Goal: Navigation & Orientation: Find specific page/section

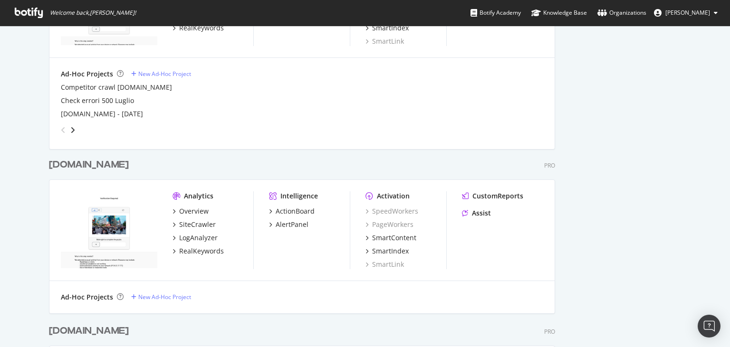
scroll to position [706, 0]
click at [195, 222] on div "SiteCrawler" at bounding box center [197, 224] width 37 height 10
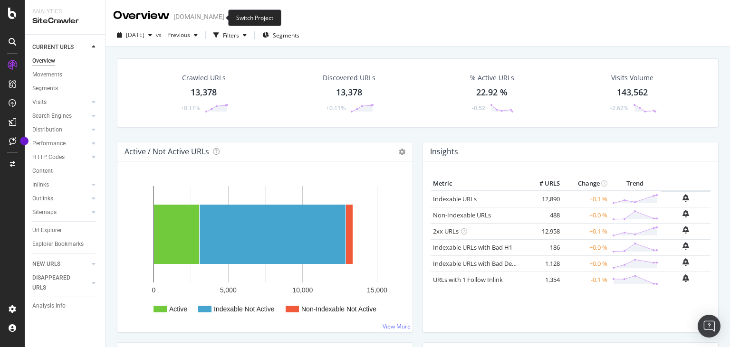
click at [228, 16] on icon "arrow-right-arrow-left" at bounding box center [231, 16] width 6 height 7
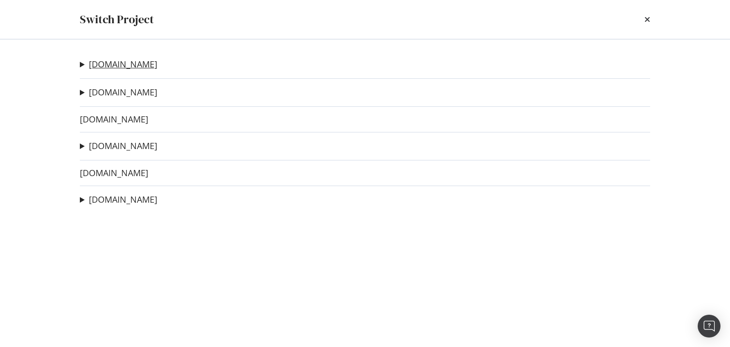
click at [102, 60] on link "[DOMAIN_NAME]" at bounding box center [123, 64] width 68 height 10
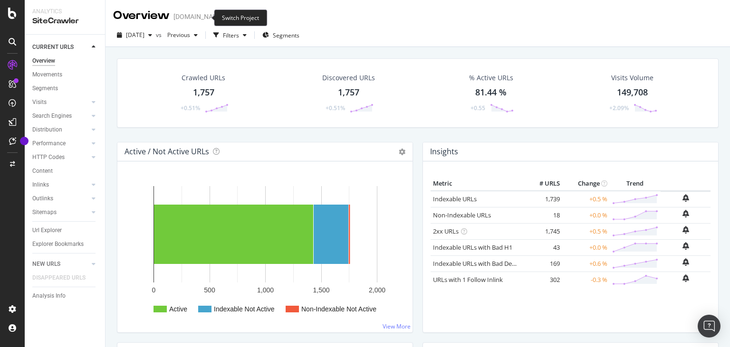
click at [228, 16] on icon "arrow-right-arrow-left" at bounding box center [231, 16] width 6 height 7
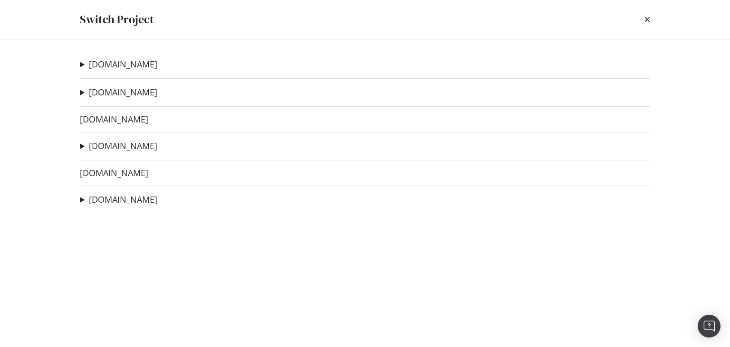
click at [202, 16] on div "Switch Project" at bounding box center [365, 19] width 570 height 16
click at [647, 21] on icon "times" at bounding box center [647, 20] width 6 height 8
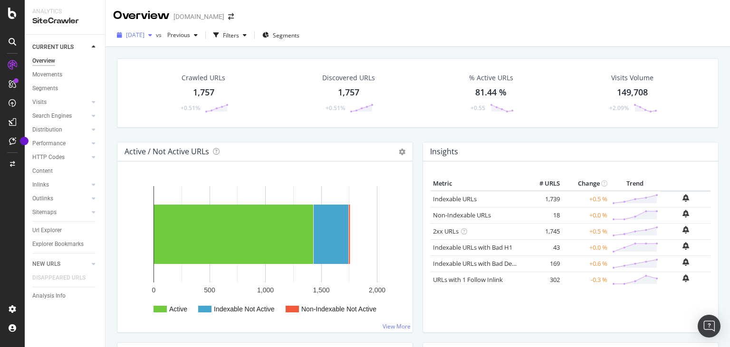
click at [156, 34] on div "button" at bounding box center [149, 35] width 11 height 6
click at [367, 31] on div "[DATE] vs Previous Filters Segments" at bounding box center [417, 37] width 624 height 19
click at [228, 19] on icon "arrow-right-arrow-left" at bounding box center [231, 16] width 6 height 7
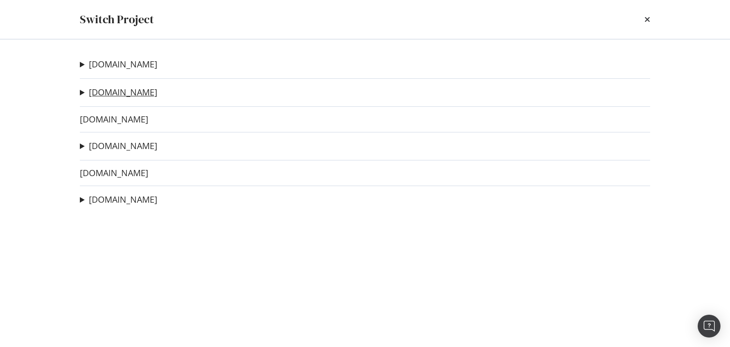
click at [115, 91] on link "[DOMAIN_NAME]" at bounding box center [123, 92] width 68 height 10
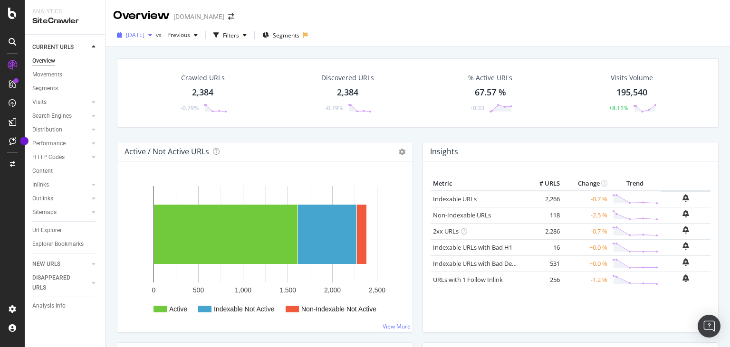
click at [144, 35] on span "[DATE]" at bounding box center [135, 35] width 19 height 8
click at [228, 17] on icon "arrow-right-arrow-left" at bounding box center [231, 16] width 6 height 7
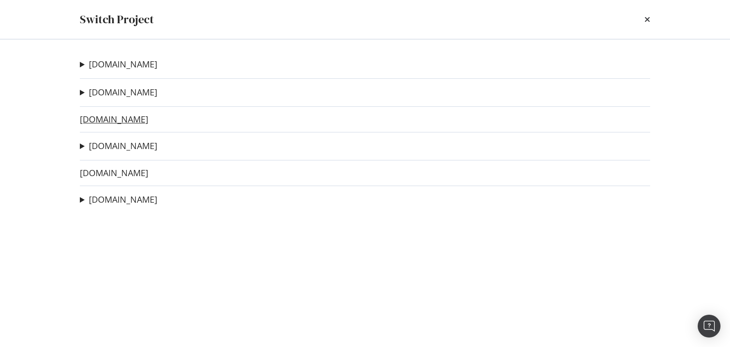
click at [114, 123] on link "[DOMAIN_NAME]" at bounding box center [114, 119] width 68 height 10
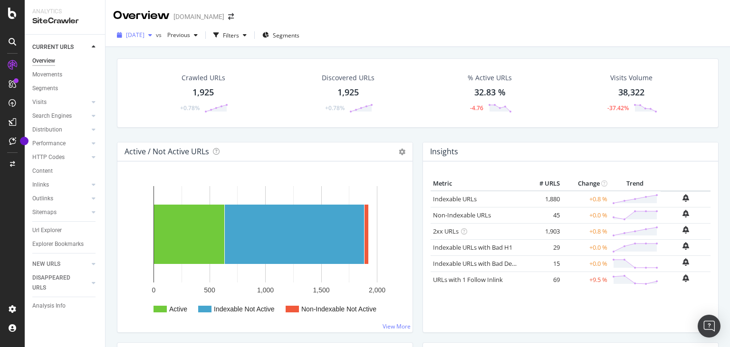
click at [156, 36] on div "button" at bounding box center [149, 35] width 11 height 6
click at [299, 35] on span "Segments" at bounding box center [286, 35] width 27 height 8
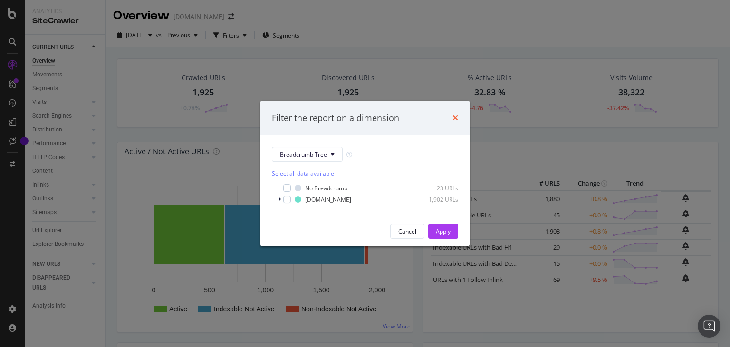
click at [455, 116] on icon "times" at bounding box center [455, 118] width 6 height 8
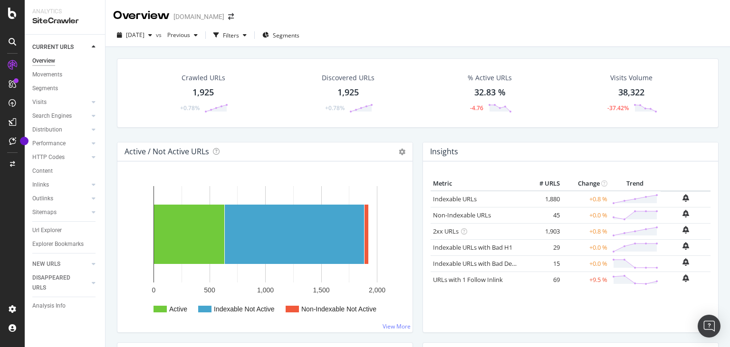
click at [221, 14] on div "Overview [DOMAIN_NAME]" at bounding box center [178, 16] width 130 height 16
click at [228, 16] on icon "arrow-right-arrow-left" at bounding box center [231, 16] width 6 height 7
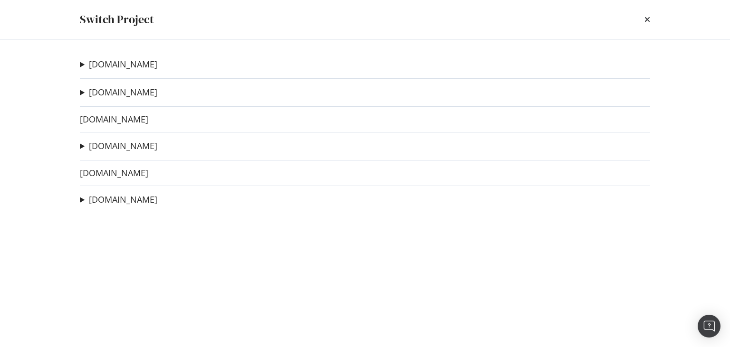
click at [107, 138] on div "[DOMAIN_NAME] Recette headless Ad-Hoc Project Crawl URLs disparues entre 2023 e…" at bounding box center [365, 193] width 608 height 308
click at [105, 142] on link "[DOMAIN_NAME]" at bounding box center [123, 146] width 68 height 10
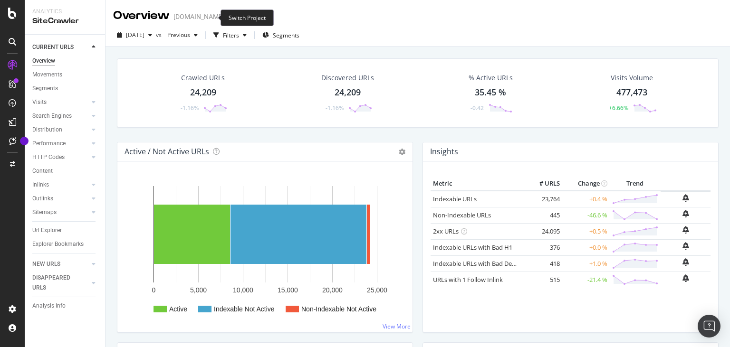
click at [228, 16] on icon "arrow-right-arrow-left" at bounding box center [231, 16] width 6 height 7
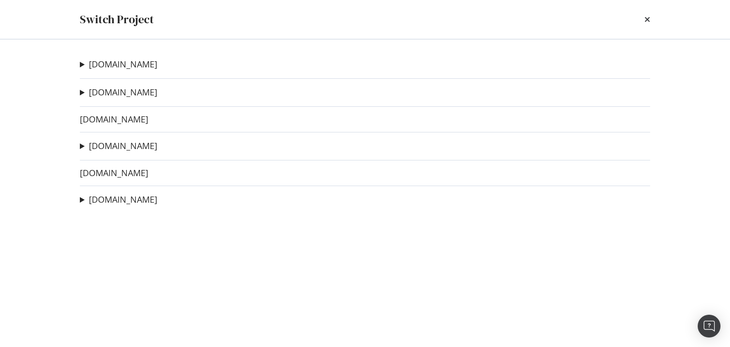
click at [209, 16] on div "Switch Project" at bounding box center [365, 19] width 570 height 16
click at [647, 14] on div "times" at bounding box center [647, 19] width 6 height 16
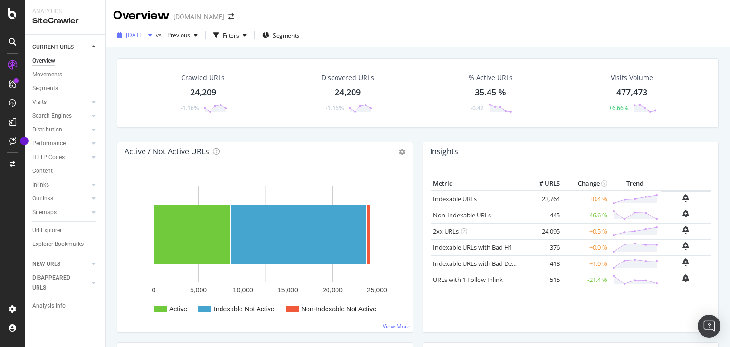
click at [156, 34] on div "button" at bounding box center [149, 35] width 11 height 6
click at [191, 18] on div "[DOMAIN_NAME]" at bounding box center [198, 17] width 51 height 10
click at [228, 18] on icon "arrow-right-arrow-left" at bounding box center [231, 16] width 6 height 7
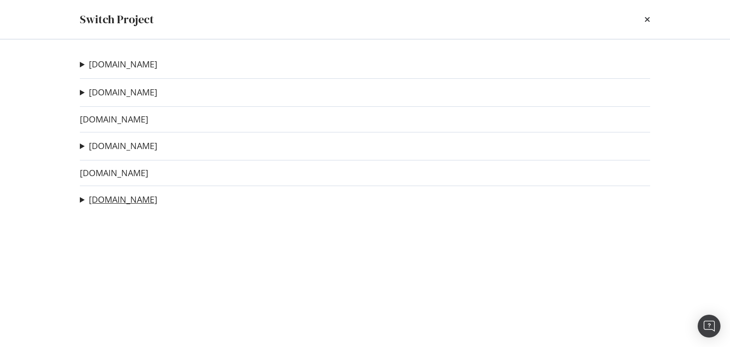
click at [115, 197] on link "[DOMAIN_NAME]" at bounding box center [123, 200] width 68 height 10
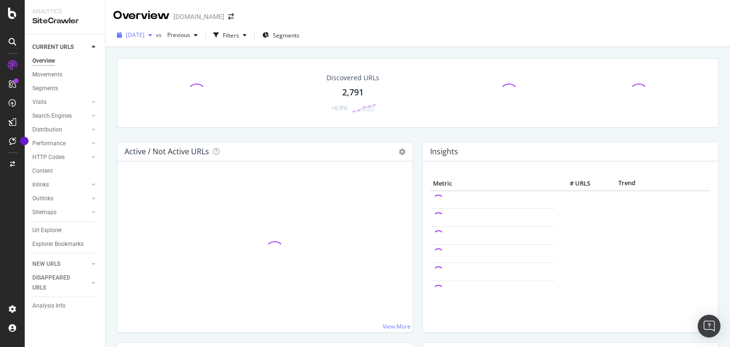
click at [144, 37] on span "[DATE]" at bounding box center [135, 35] width 19 height 8
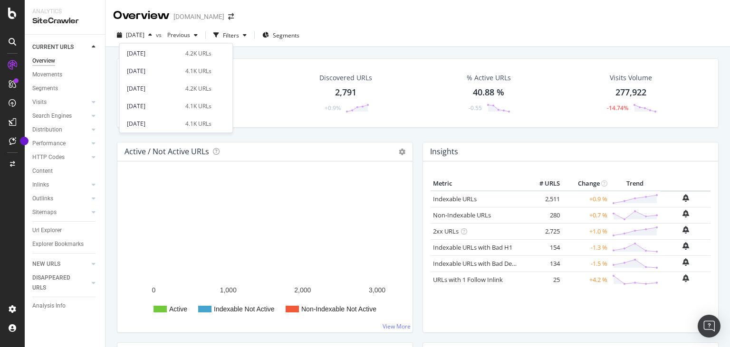
scroll to position [384, 0]
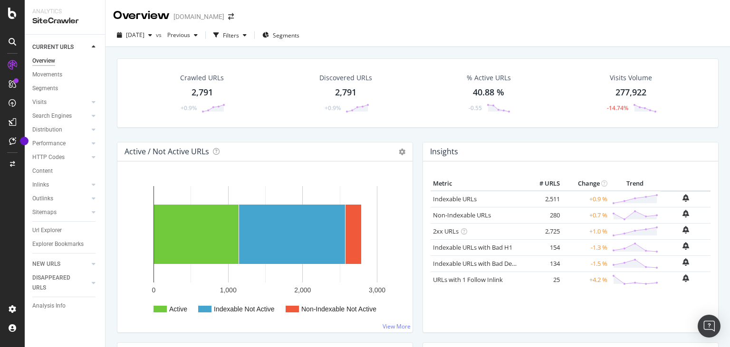
click at [413, 10] on div "Overview [DOMAIN_NAME]" at bounding box center [417, 12] width 624 height 24
